Goal: Find specific page/section: Find specific page/section

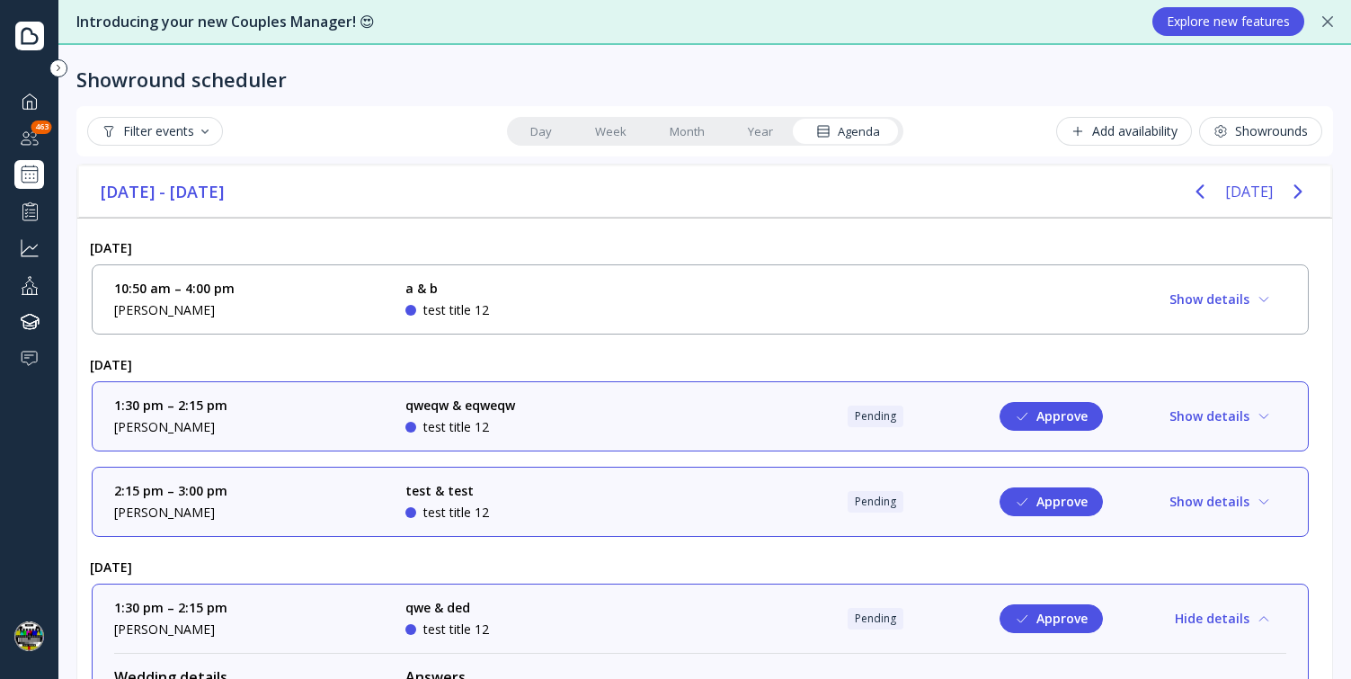
scroll to position [797, 0]
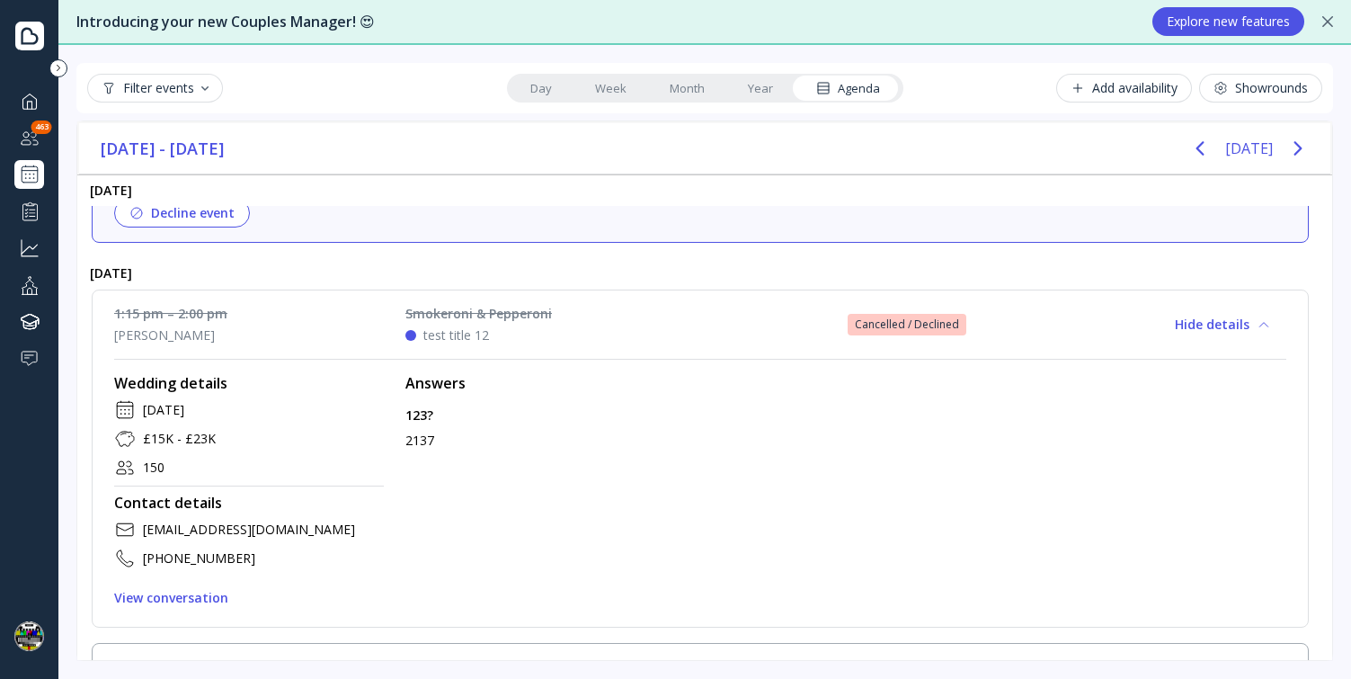
click at [683, 87] on link "Month" at bounding box center [687, 88] width 78 height 25
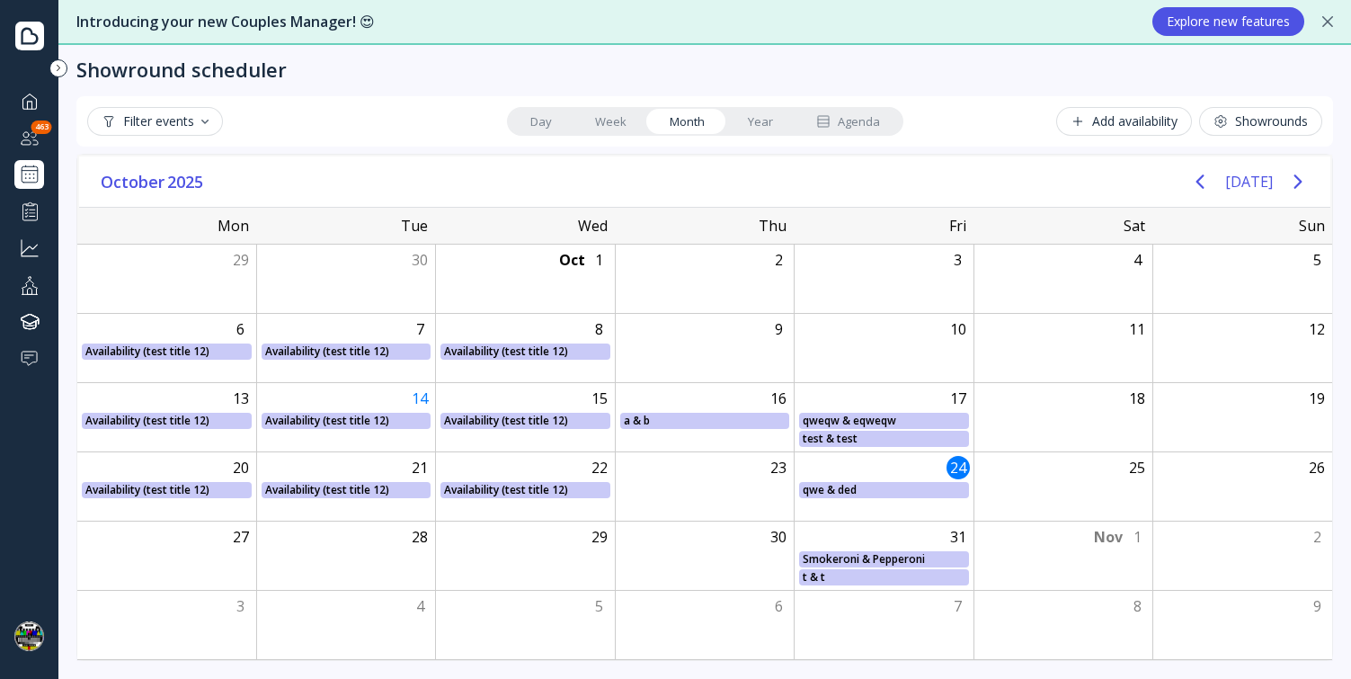
click at [847, 111] on link "Agenda" at bounding box center [848, 121] width 107 height 25
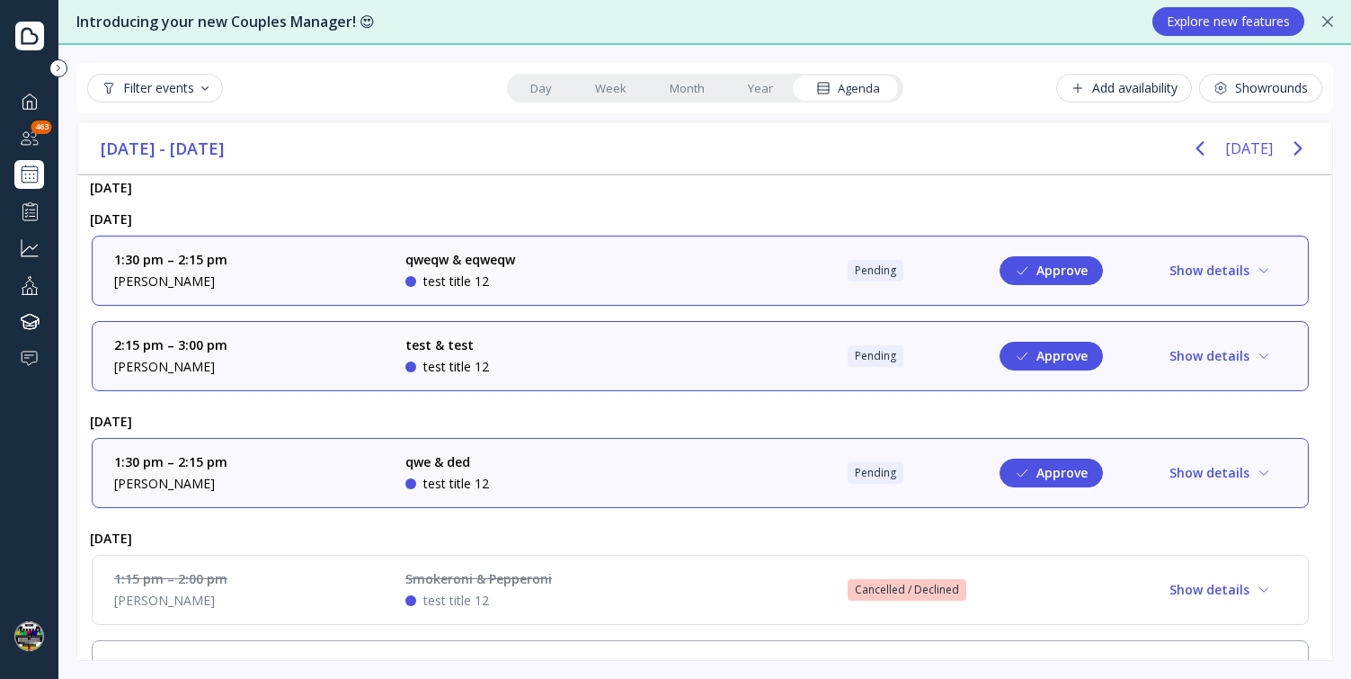
scroll to position [167, 0]
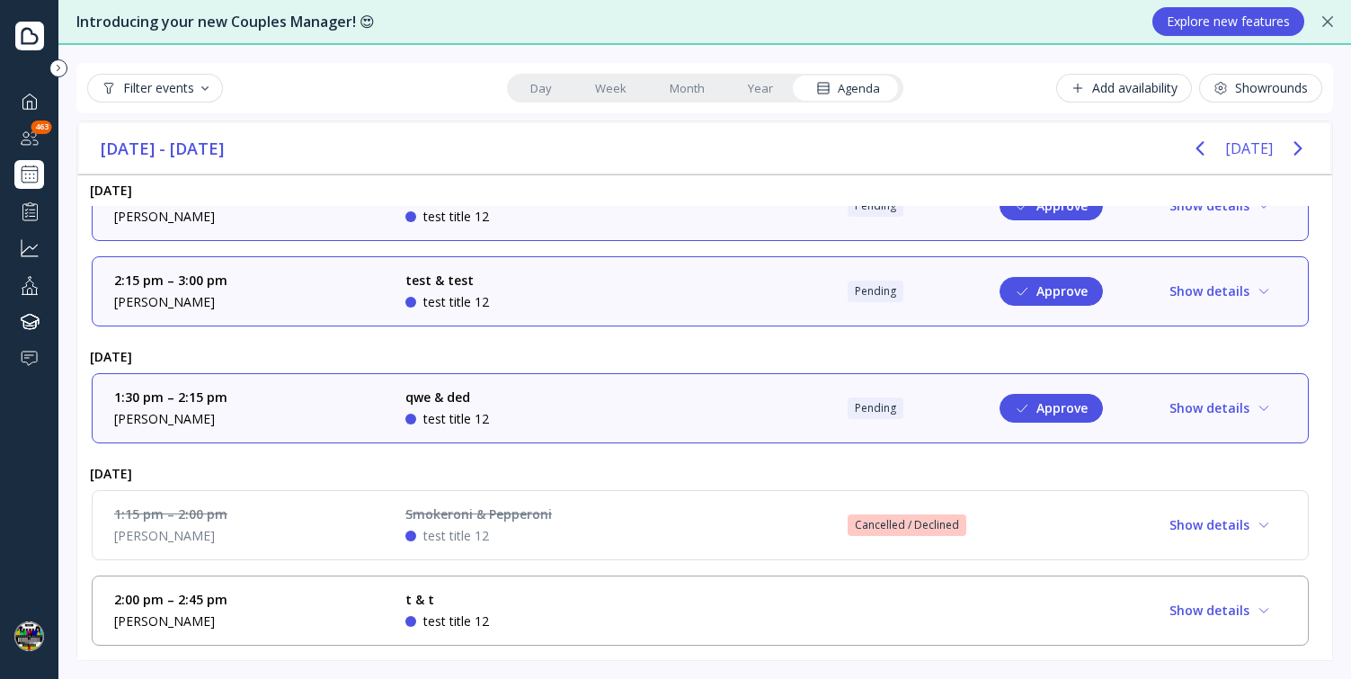
click at [674, 86] on link "Month" at bounding box center [687, 88] width 78 height 25
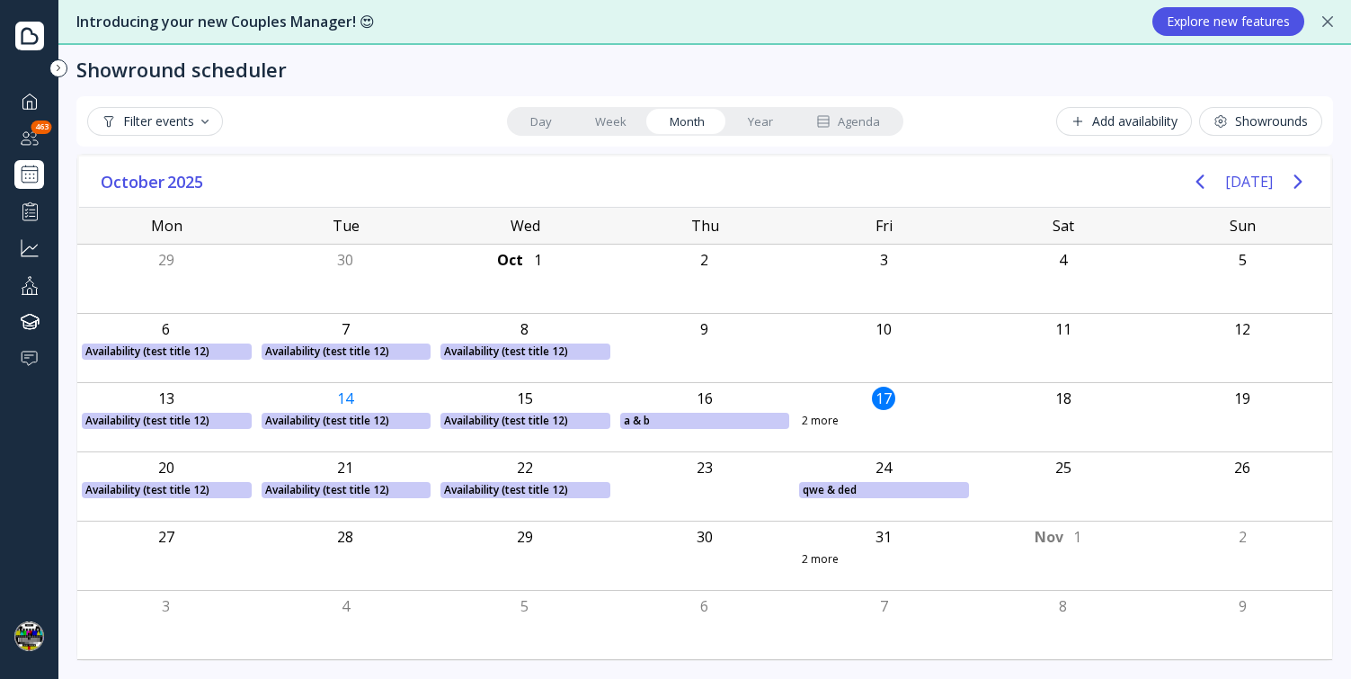
scroll to position [10, 0]
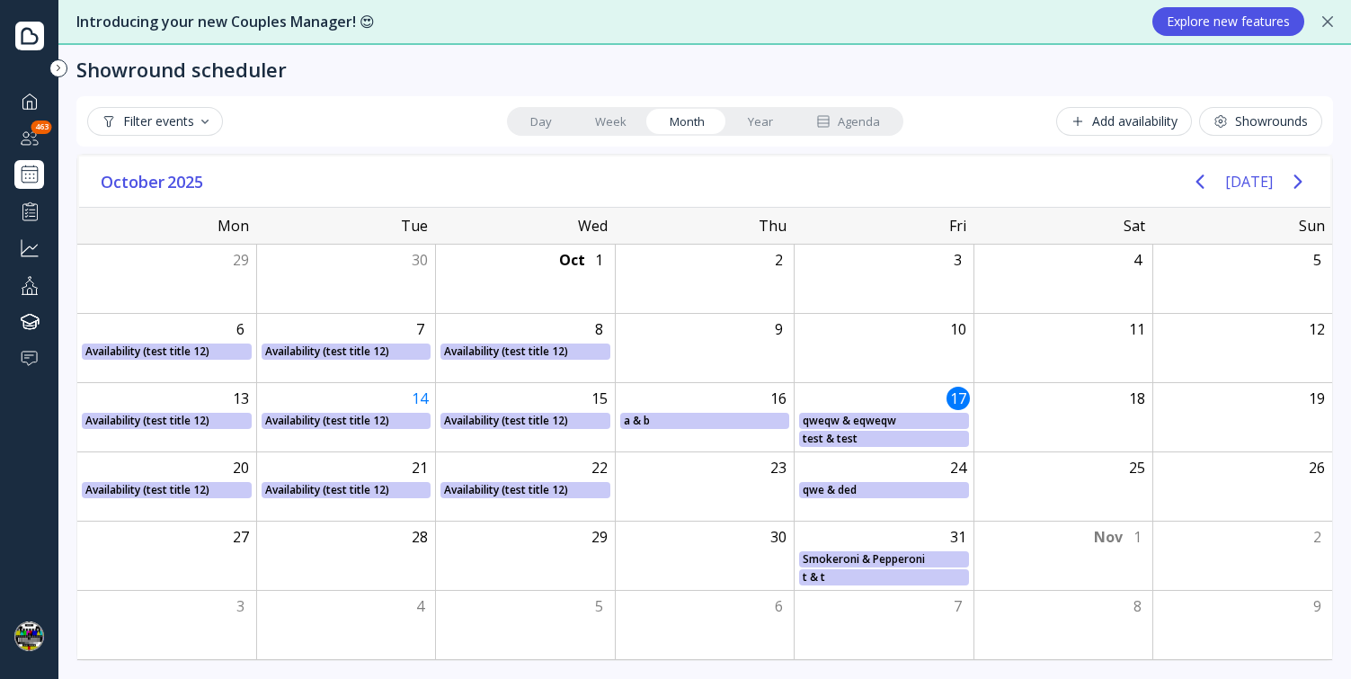
click at [134, 126] on div "Filter events" at bounding box center [155, 121] width 107 height 14
click at [147, 123] on div "Filter events" at bounding box center [155, 121] width 107 height 14
click at [833, 571] on div "t & t" at bounding box center [884, 577] width 163 height 16
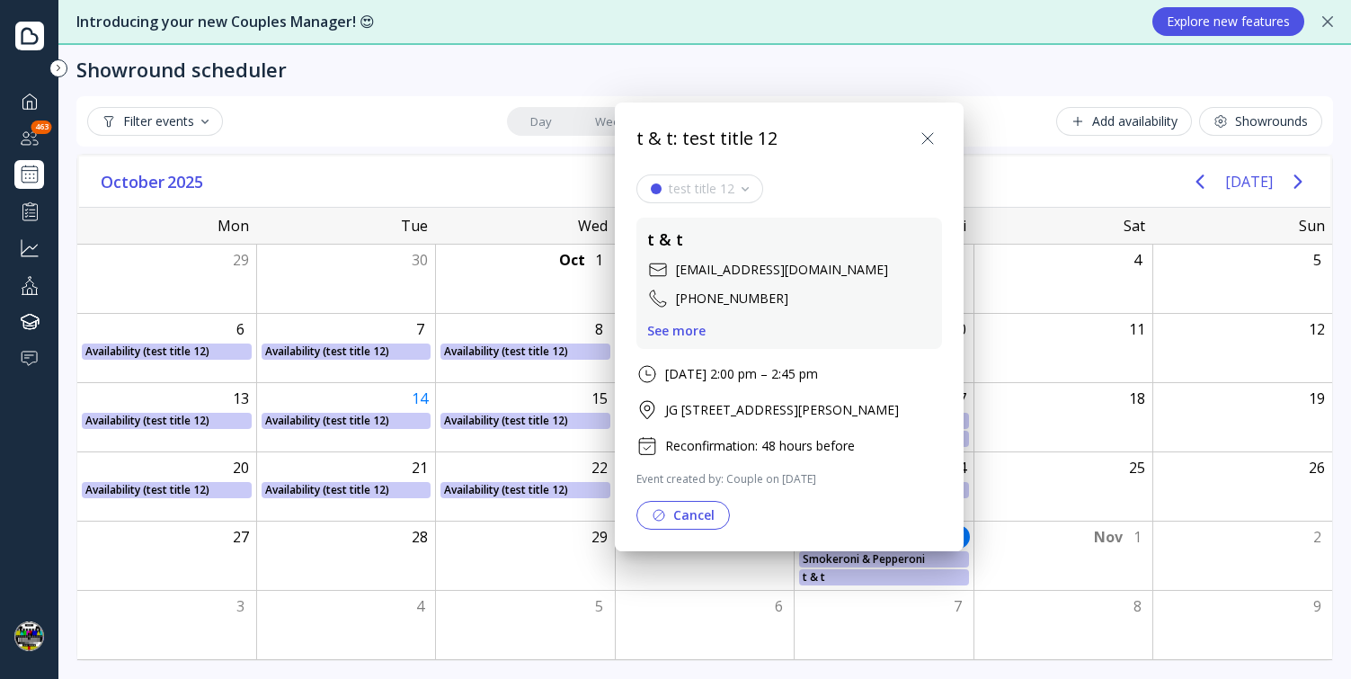
click at [810, 635] on div at bounding box center [675, 339] width 1639 height 967
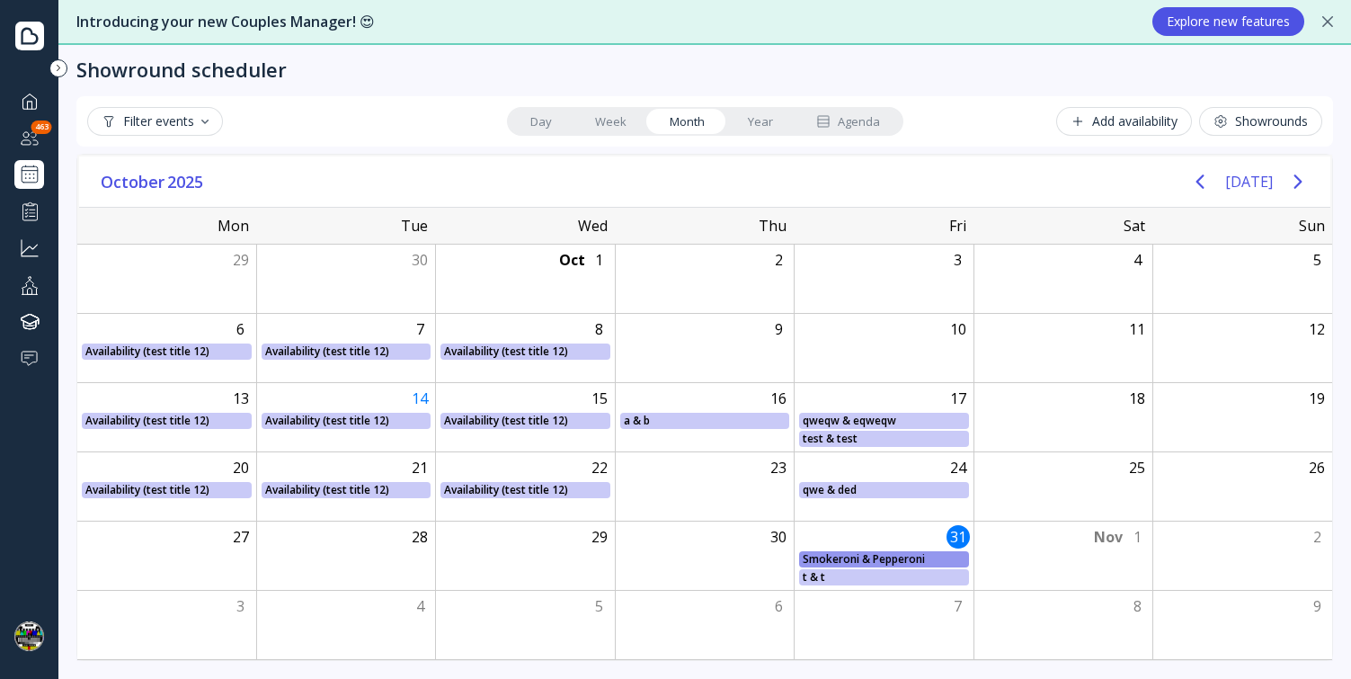
click at [834, 562] on div "Smokeroni & Pepperoni" at bounding box center [884, 559] width 163 height 16
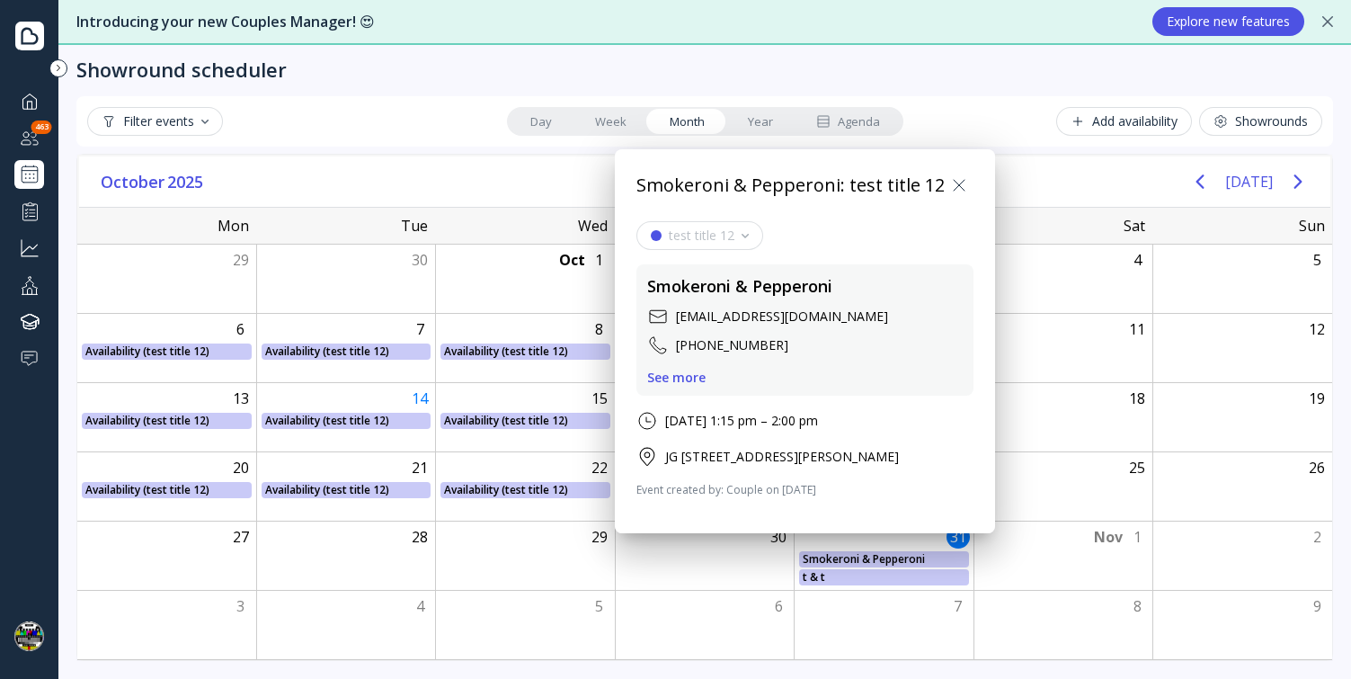
click at [834, 612] on div at bounding box center [675, 339] width 1639 height 967
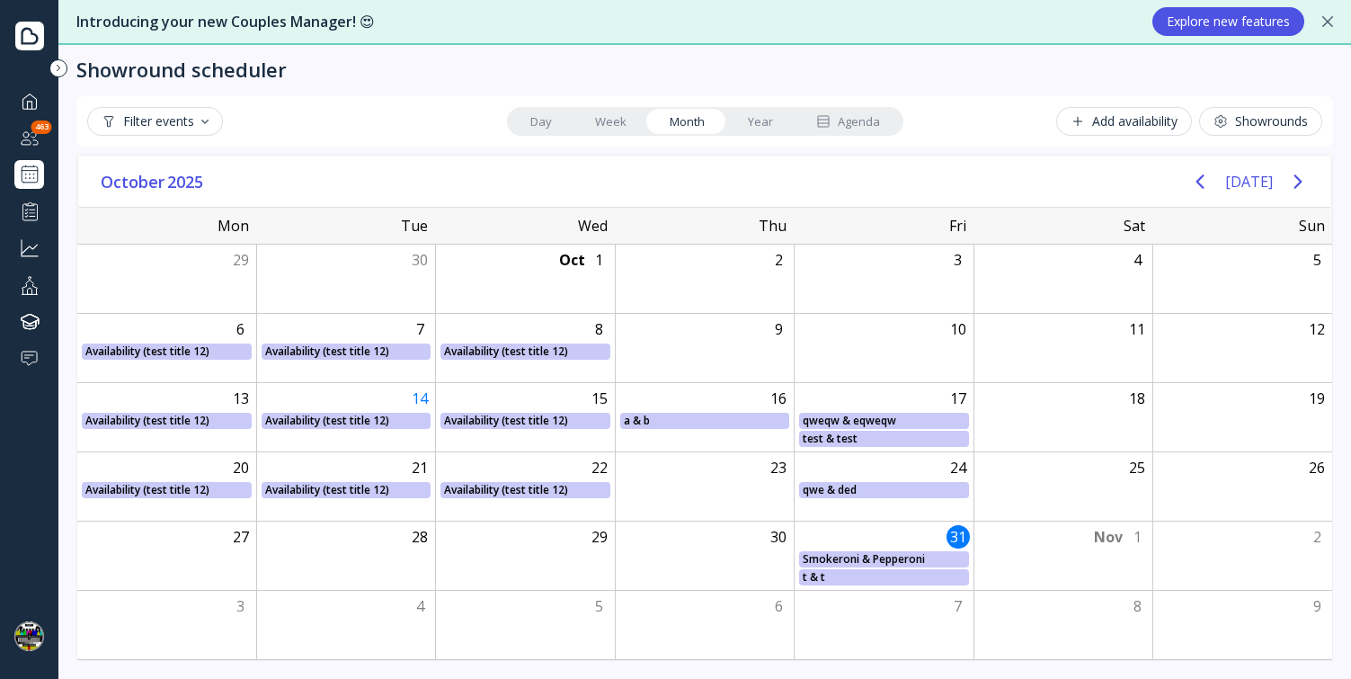
click at [849, 128] on div "Agenda" at bounding box center [848, 121] width 64 height 17
